Goal: Check status: Verify the current state of an ongoing process or item

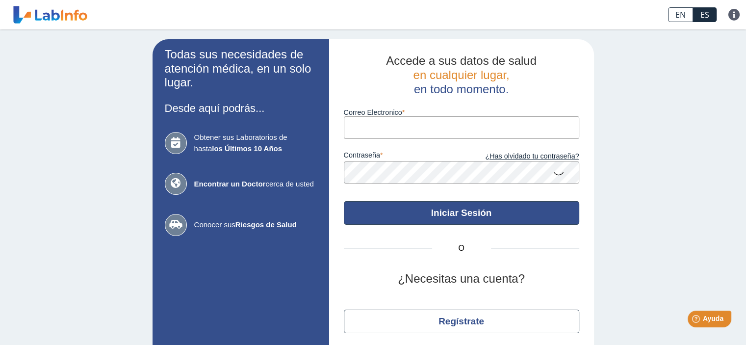
type input "[EMAIL_ADDRESS][DOMAIN_NAME]"
click at [445, 210] on button "Iniciar Sesión" at bounding box center [461, 213] width 235 height 24
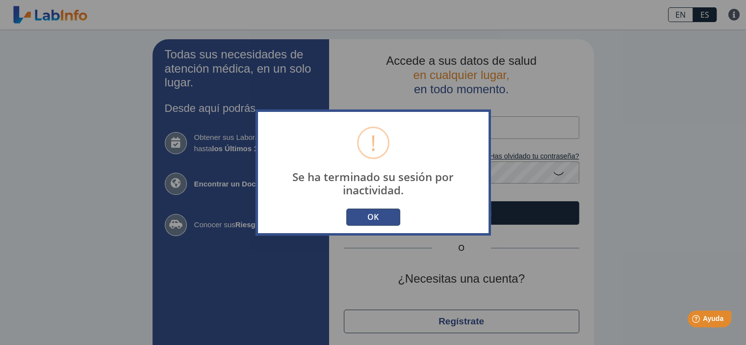
click at [368, 216] on button "OK" at bounding box center [373, 216] width 54 height 17
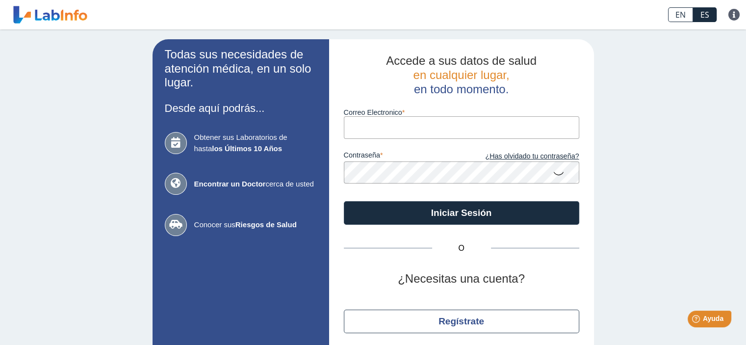
click at [414, 123] on input "Correo Electronico" at bounding box center [461, 127] width 235 height 22
type input "cardonaelwin@gmail.com"
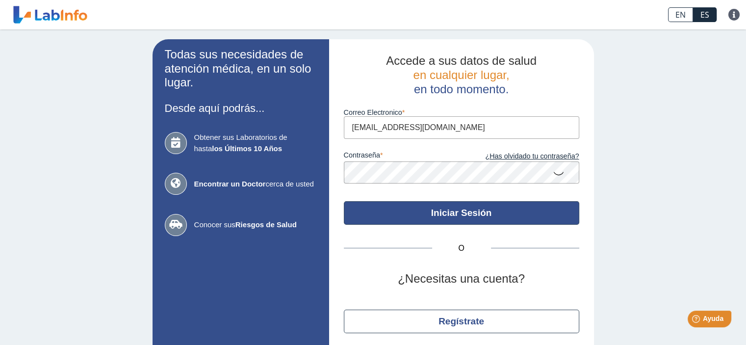
click at [416, 206] on button "Iniciar Sesión" at bounding box center [461, 213] width 235 height 24
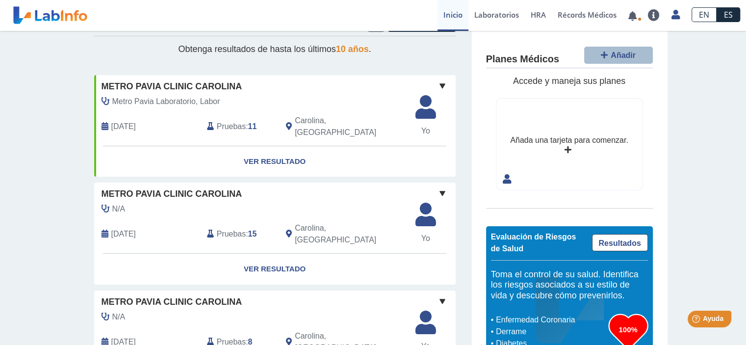
scroll to position [49, 0]
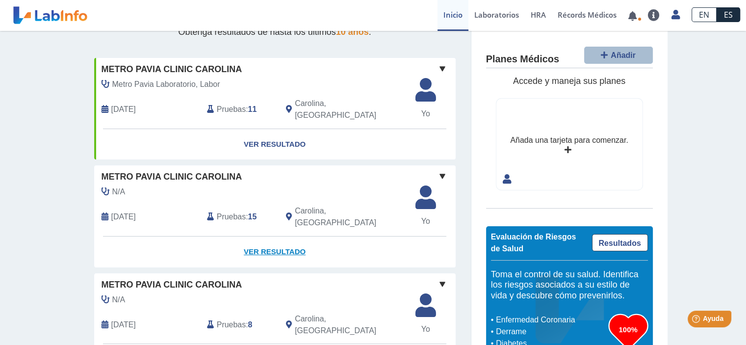
click at [282, 236] on link "Ver Resultado" at bounding box center [274, 251] width 361 height 31
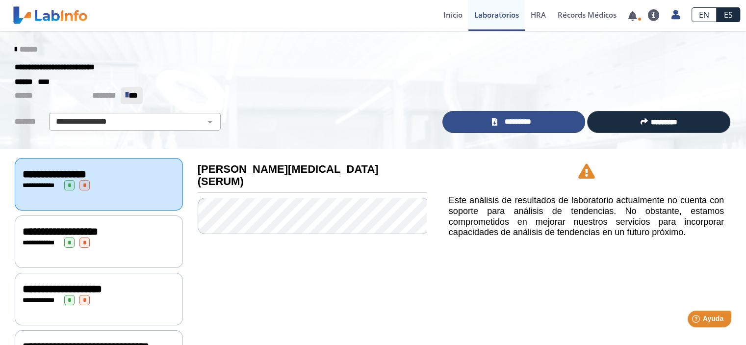
click at [543, 120] on link "*********" at bounding box center [513, 122] width 143 height 22
click at [633, 16] on link at bounding box center [632, 15] width 20 height 7
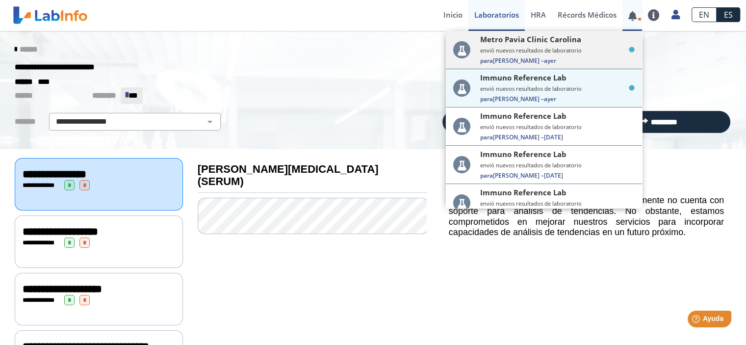
click at [574, 53] on small "envió nuevos resultados de laboratorio" at bounding box center [557, 50] width 154 height 7
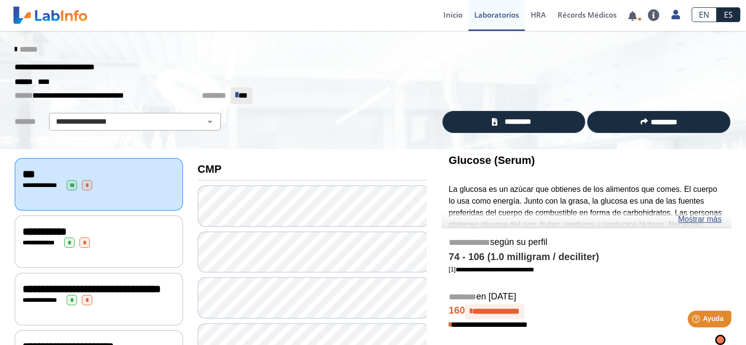
click at [453, 63] on div "**********" at bounding box center [372, 67] width 731 height 18
click at [633, 17] on link at bounding box center [632, 15] width 20 height 7
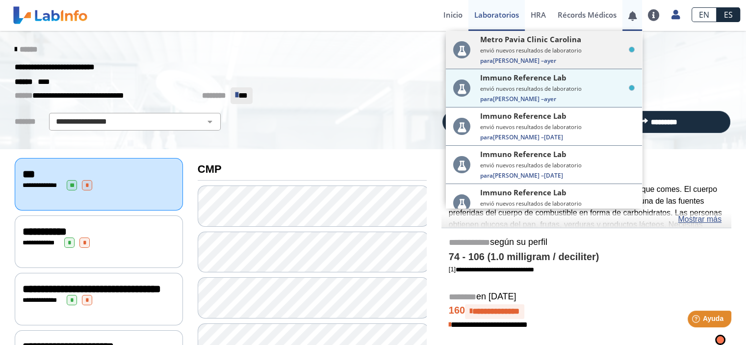
click at [551, 51] on small "envió nuevos resultados de laboratorio" at bounding box center [557, 50] width 154 height 7
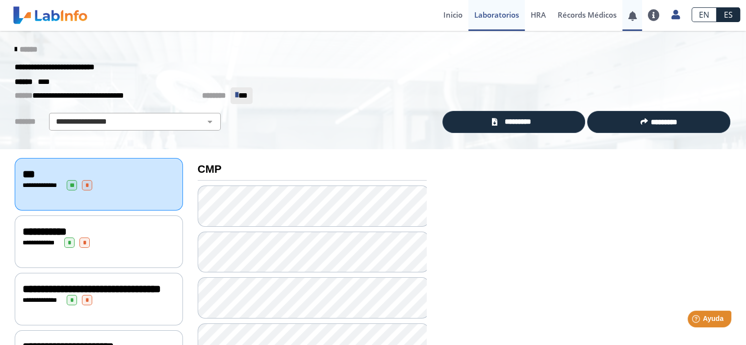
click at [633, 17] on link at bounding box center [632, 15] width 20 height 7
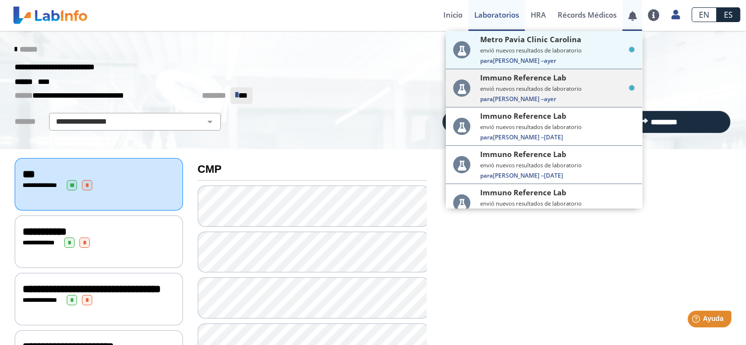
click at [539, 92] on div "Immuno Reference Lab envió nuevos resultados de laboratorio Para Elwin C. – ayer" at bounding box center [557, 88] width 154 height 30
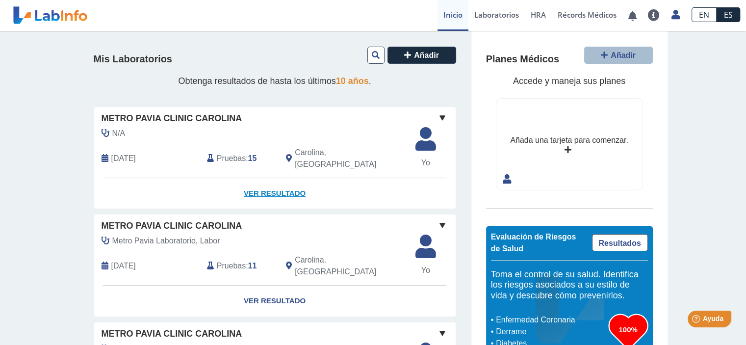
click at [273, 180] on link "Ver Resultado" at bounding box center [274, 193] width 361 height 31
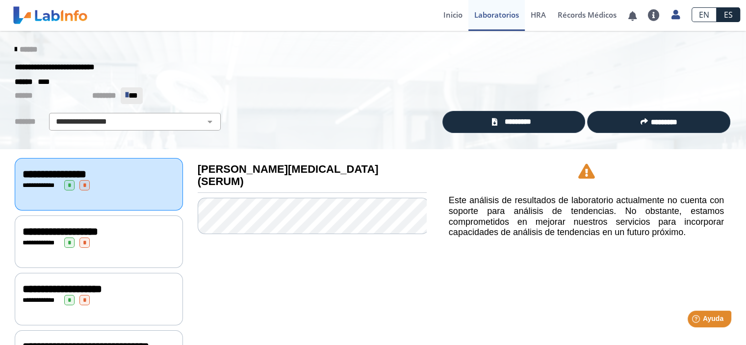
drag, startPoint x: 17, startPoint y: 50, endPoint x: 149, endPoint y: 27, distance: 134.4
click at [20, 50] on span "******" at bounding box center [29, 49] width 18 height 7
